Goal: Information Seeking & Learning: Learn about a topic

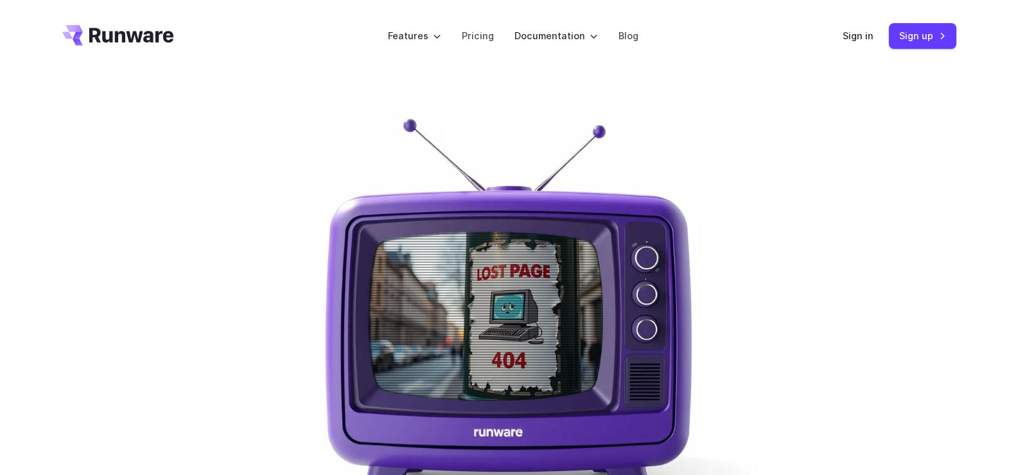
click at [445, 249] on img at bounding box center [510, 329] width 514 height 514
drag, startPoint x: 445, startPoint y: 249, endPoint x: 596, endPoint y: 271, distance: 152.6
click at [475, 252] on img at bounding box center [510, 329] width 514 height 514
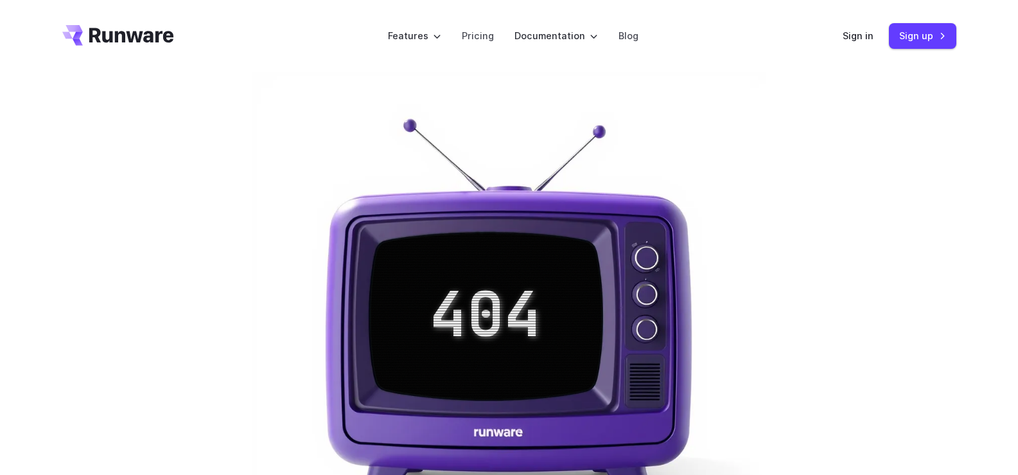
click at [661, 291] on img at bounding box center [510, 329] width 514 height 514
drag, startPoint x: 661, startPoint y: 291, endPoint x: 652, endPoint y: 315, distance: 25.4
click at [659, 305] on img at bounding box center [510, 329] width 514 height 514
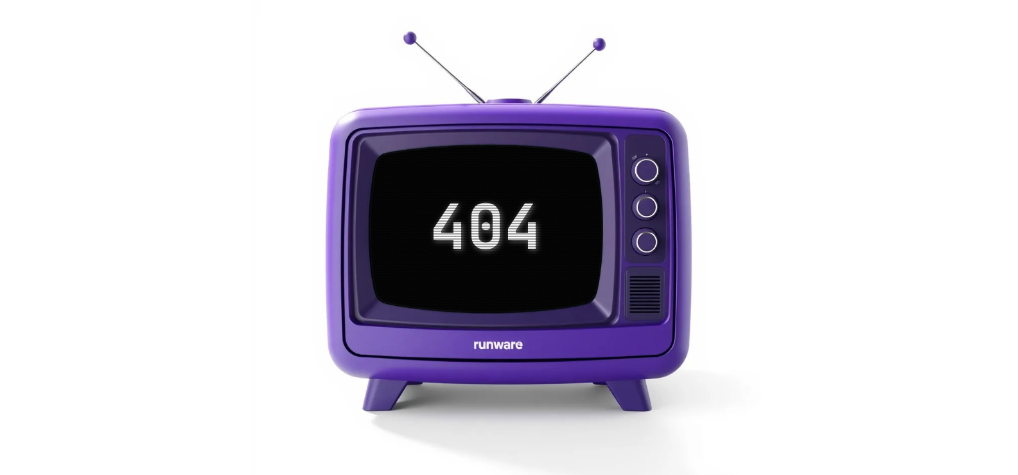
scroll to position [129, 0]
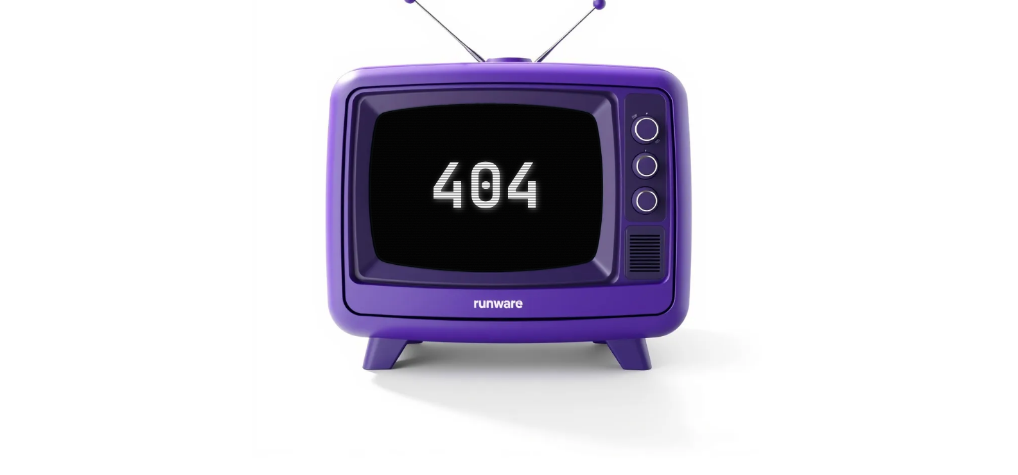
click at [501, 306] on img at bounding box center [510, 200] width 514 height 514
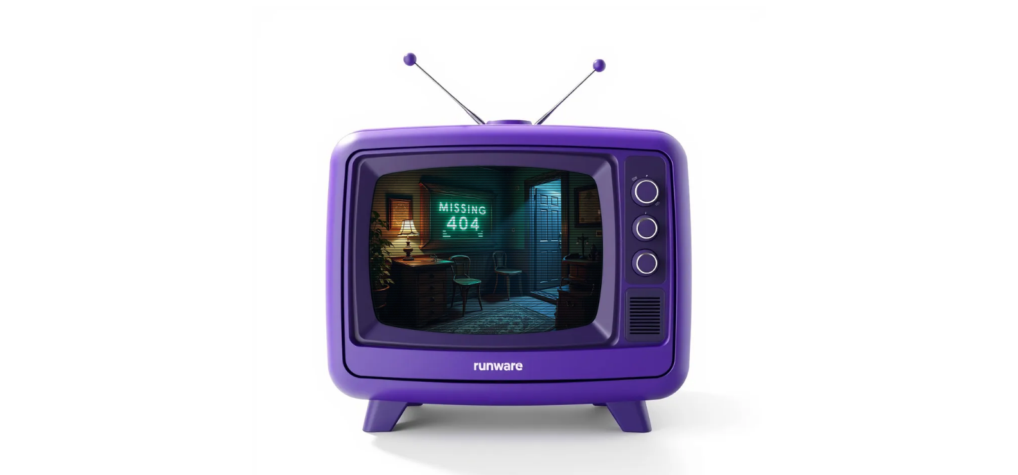
scroll to position [0, 0]
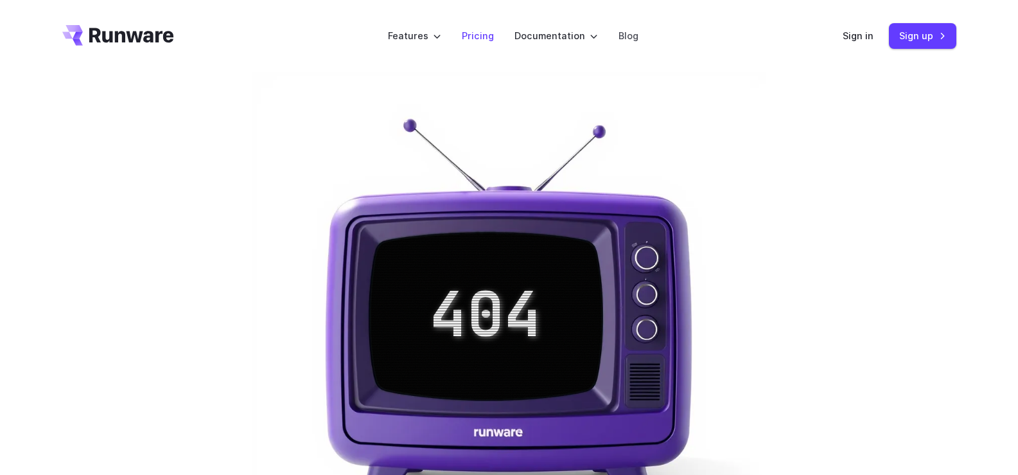
click at [472, 35] on link "Pricing" at bounding box center [478, 35] width 32 height 15
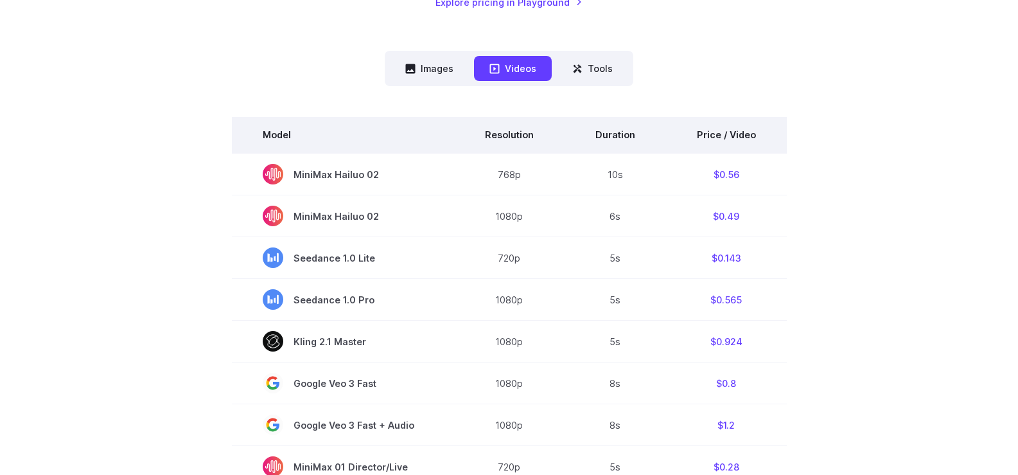
scroll to position [321, 0]
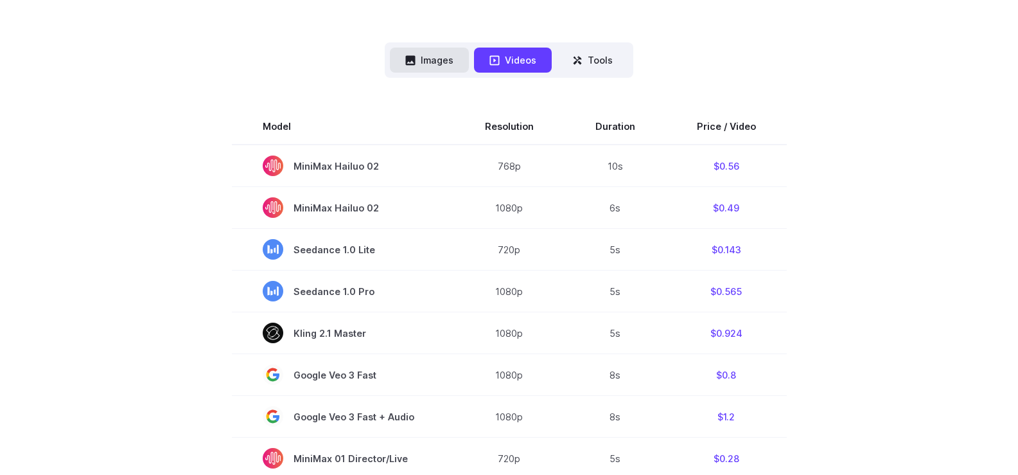
click at [437, 51] on button "Images" at bounding box center [429, 60] width 79 height 25
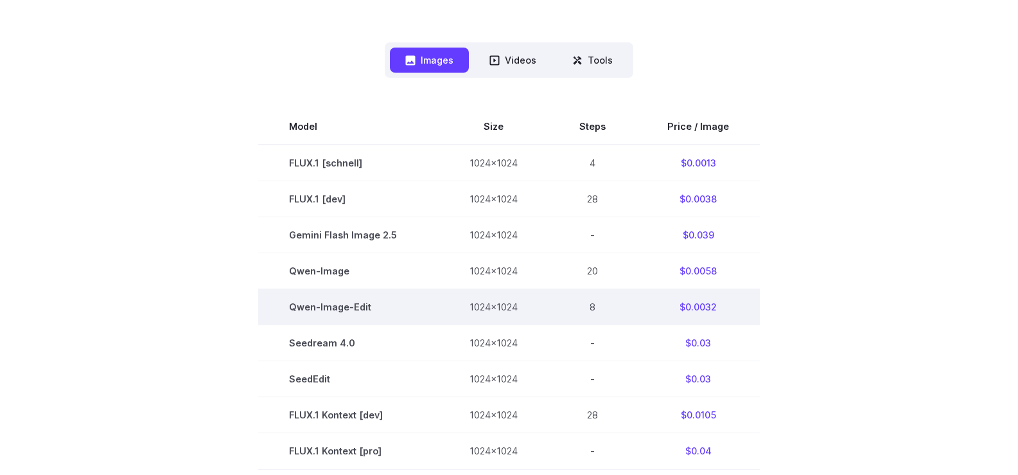
scroll to position [0, 0]
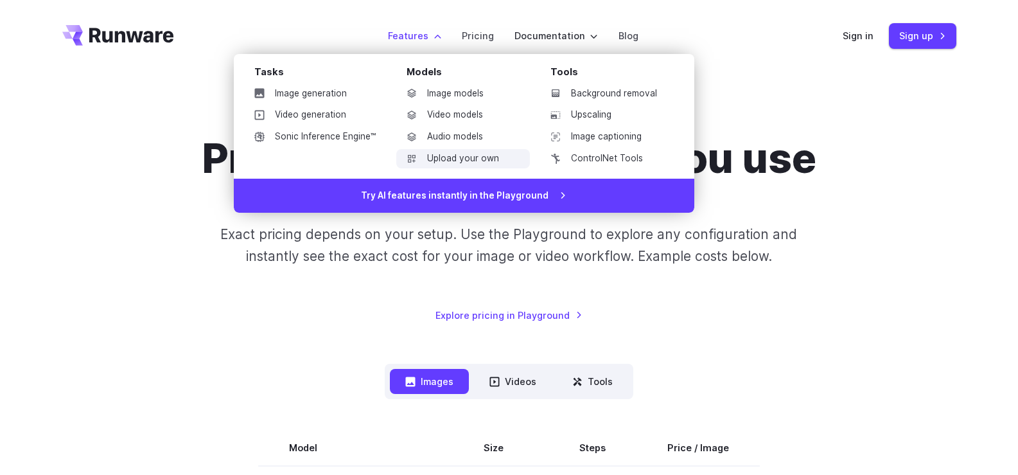
click at [505, 157] on link "Upload your own" at bounding box center [463, 158] width 134 height 19
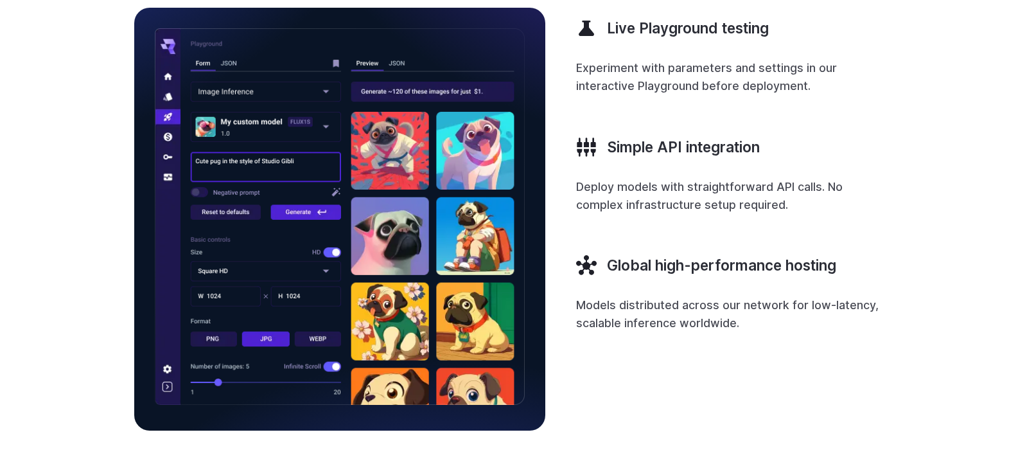
scroll to position [1349, 0]
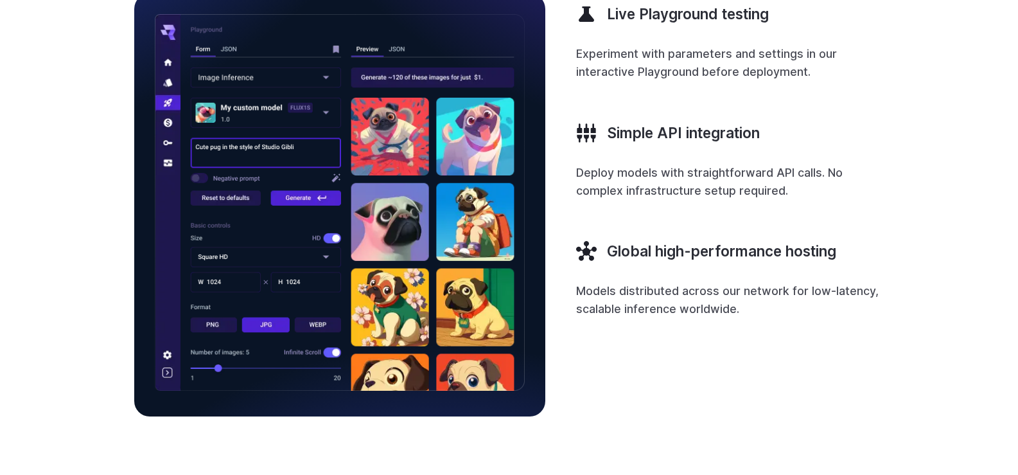
click at [283, 139] on img at bounding box center [340, 202] width 370 height 377
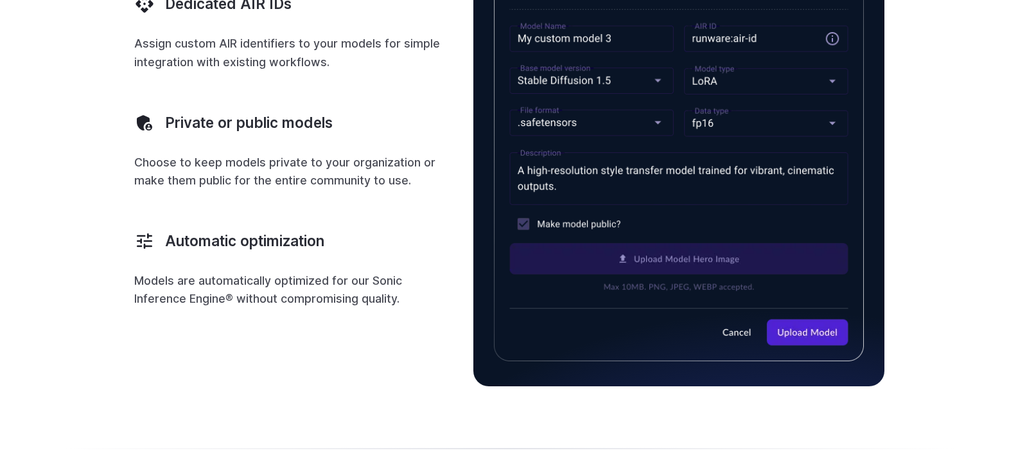
scroll to position [0, 0]
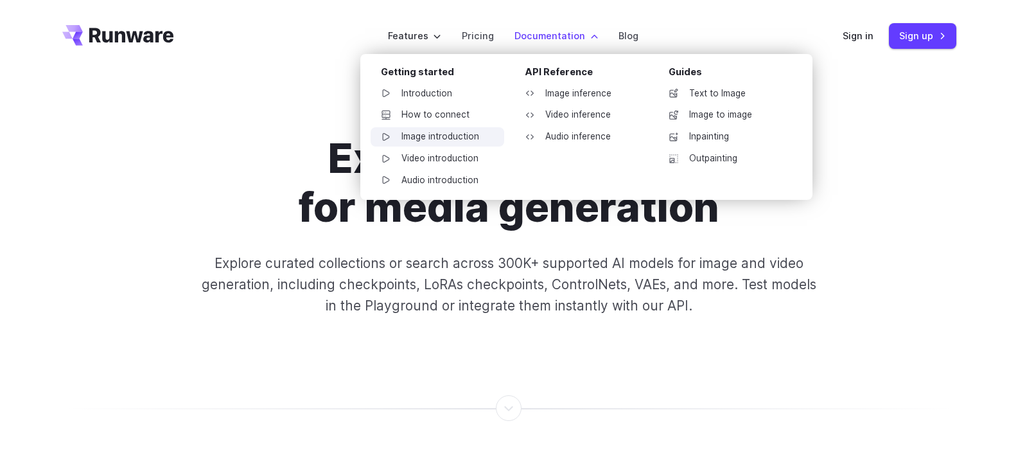
click at [433, 137] on link "Image introduction" at bounding box center [438, 136] width 134 height 19
